Goal: Communication & Community: Ask a question

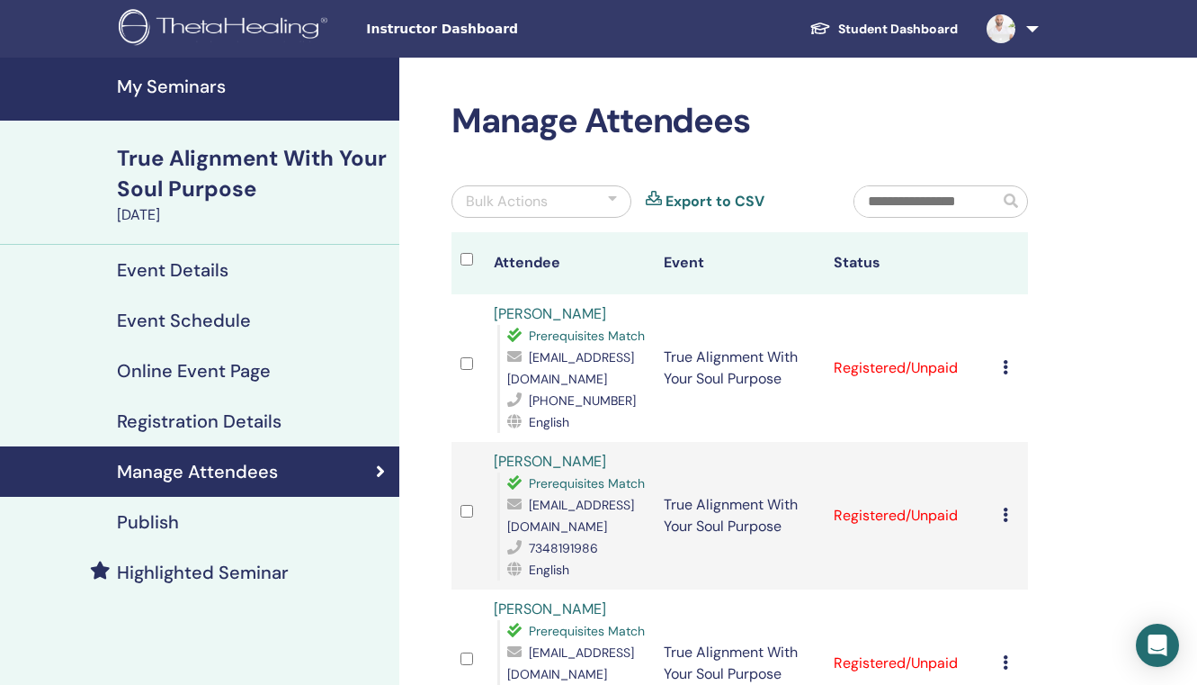
click at [1060, 32] on ul "Student Dashboard EK [PERSON_NAME] My ThetaLearning My ThetaHealers My Seminars…" at bounding box center [920, 29] width 359 height 58
click at [1022, 32] on span at bounding box center [1001, 28] width 43 height 14
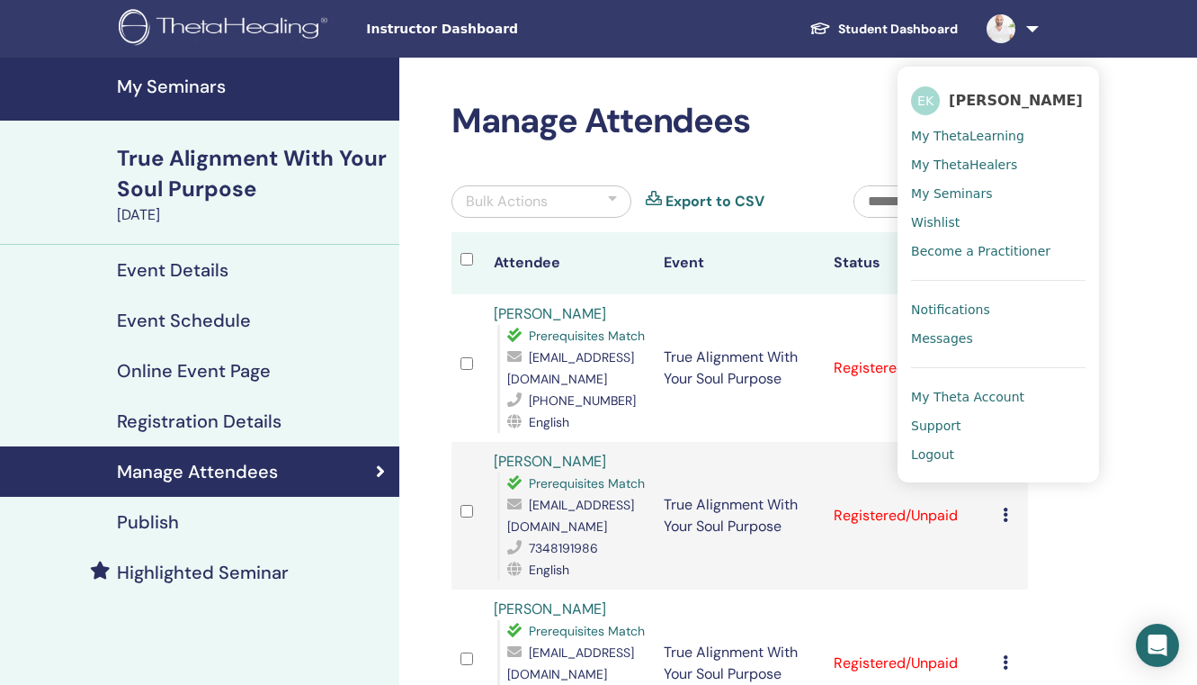
click at [945, 345] on span "Messages" at bounding box center [942, 338] width 62 height 16
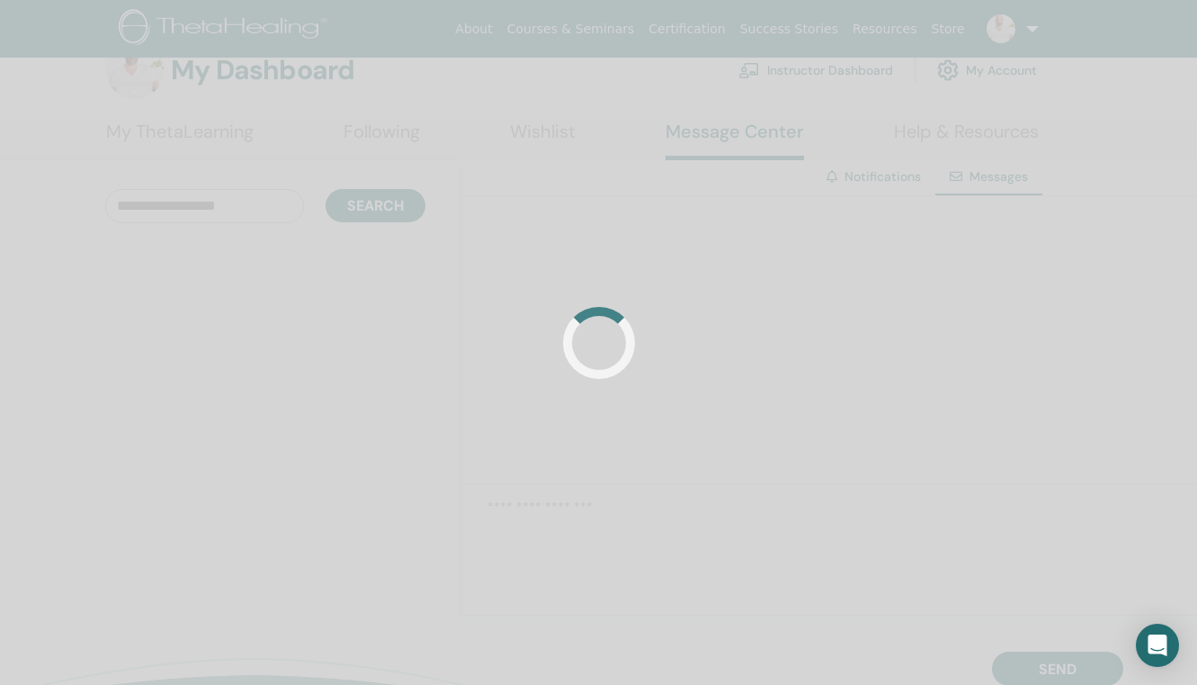
scroll to position [39, 0]
